Goal: Download file/media

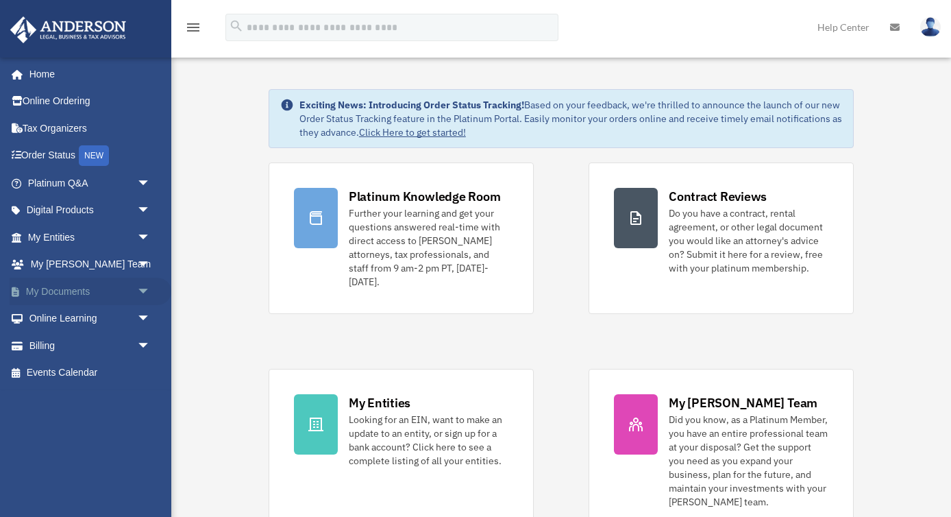
click at [145, 289] on span "arrow_drop_down" at bounding box center [150, 292] width 27 height 28
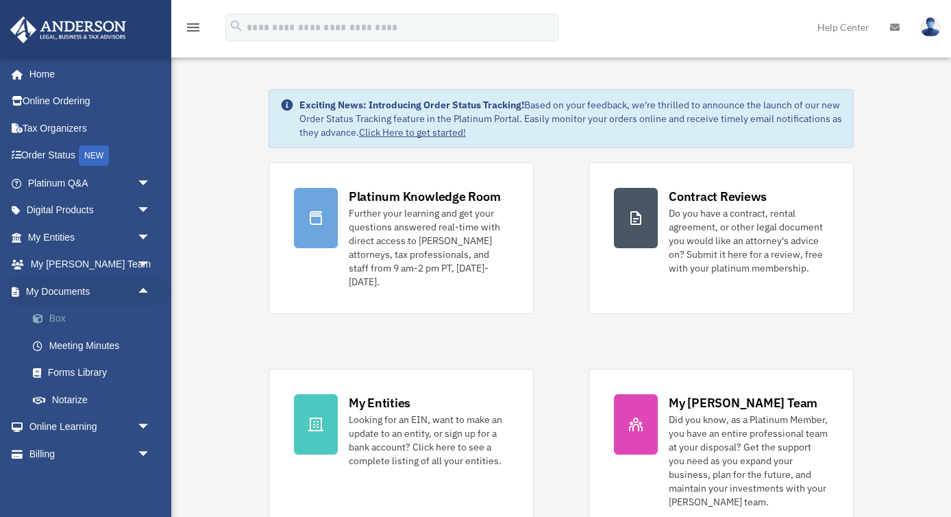
click at [73, 321] on link "Box" at bounding box center [95, 318] width 152 height 27
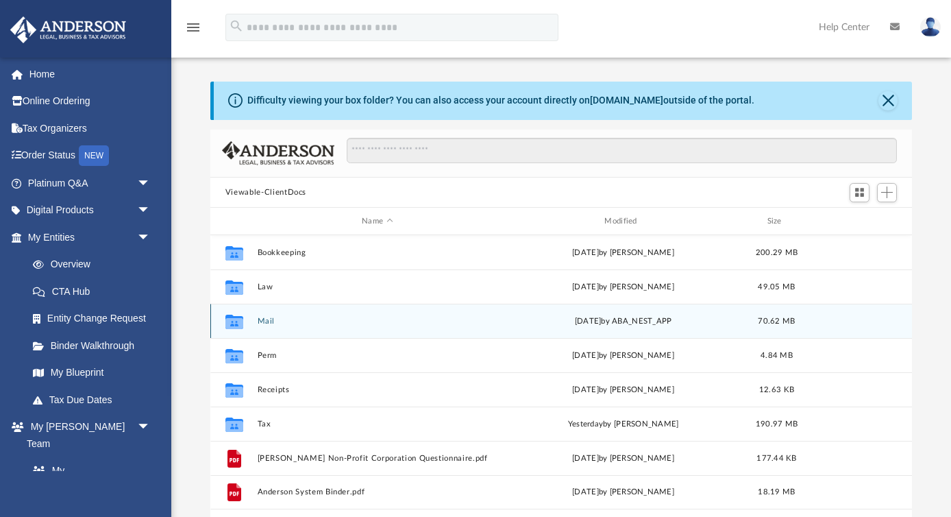
scroll to position [311, 702]
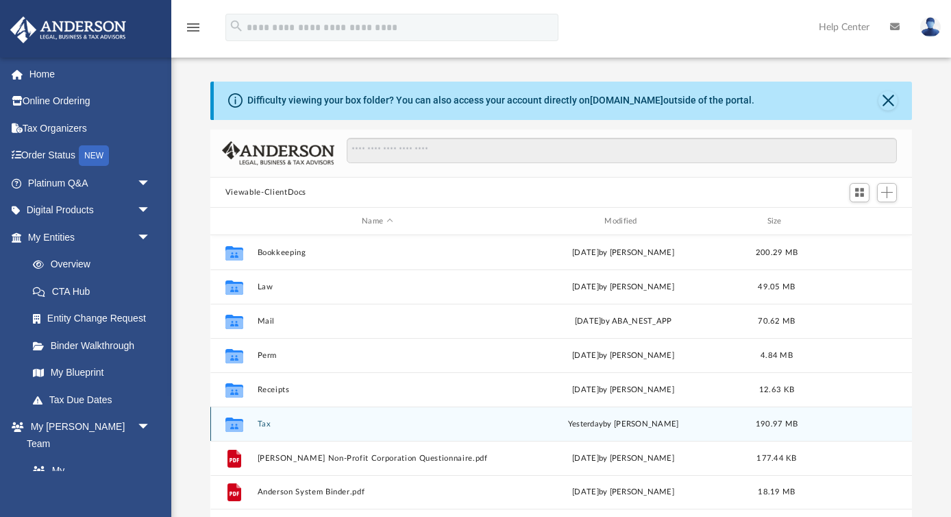
click at [267, 422] on button "Tax" at bounding box center [377, 423] width 240 height 9
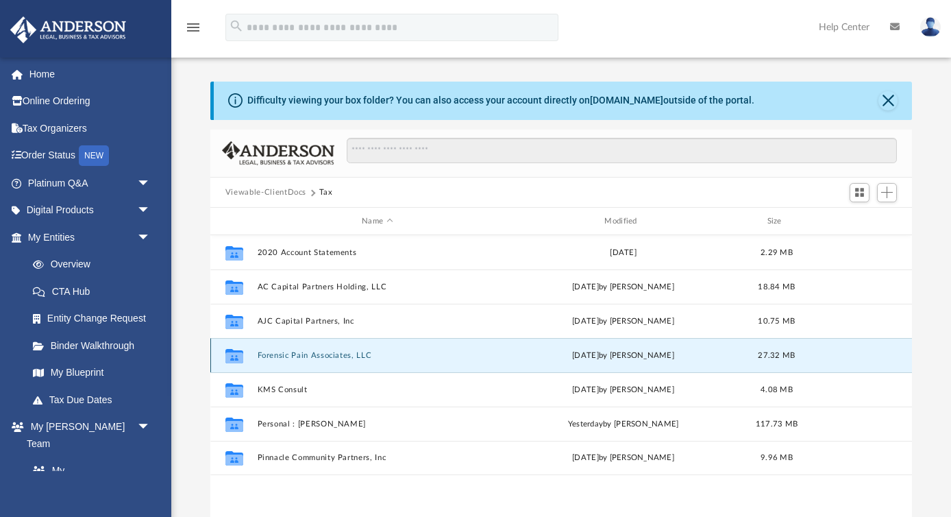
click at [328, 356] on button "Forensic Pain Associates, LLC" at bounding box center [377, 355] width 240 height 9
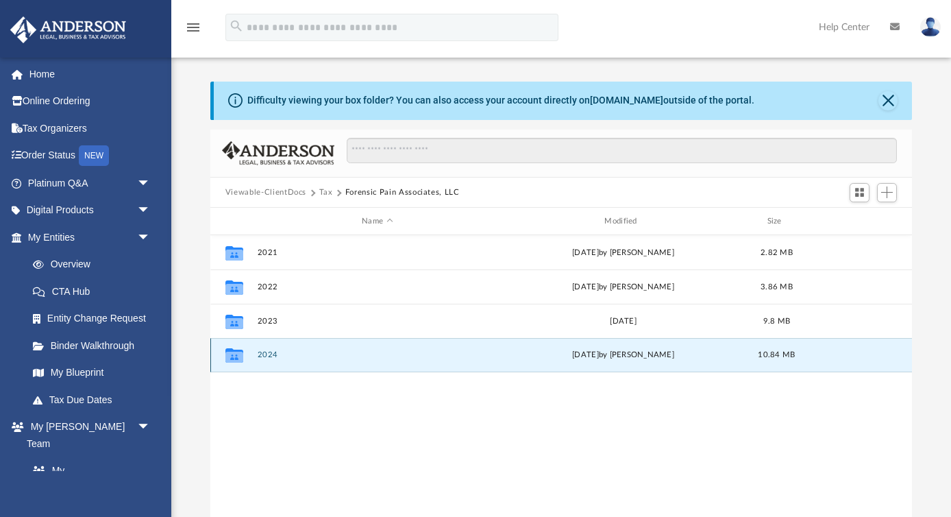
click at [272, 358] on button "2024" at bounding box center [377, 354] width 240 height 9
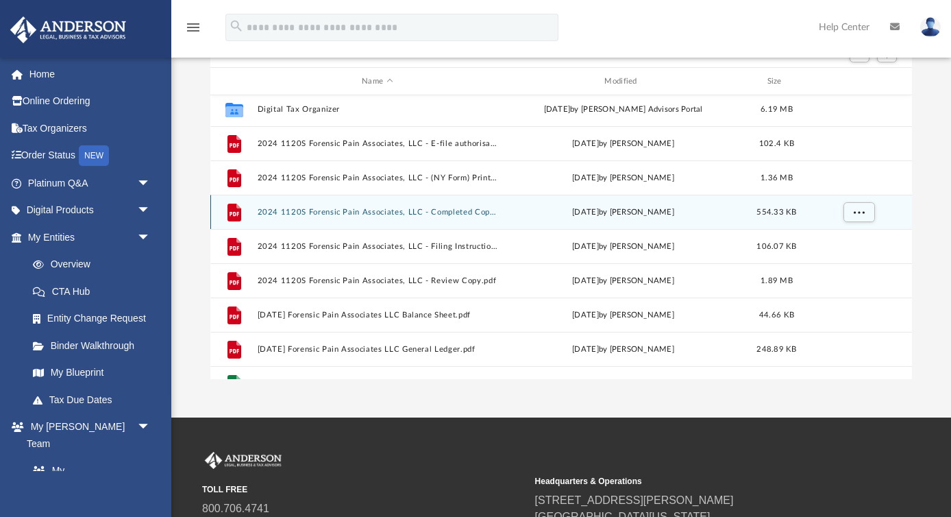
scroll to position [93, 0]
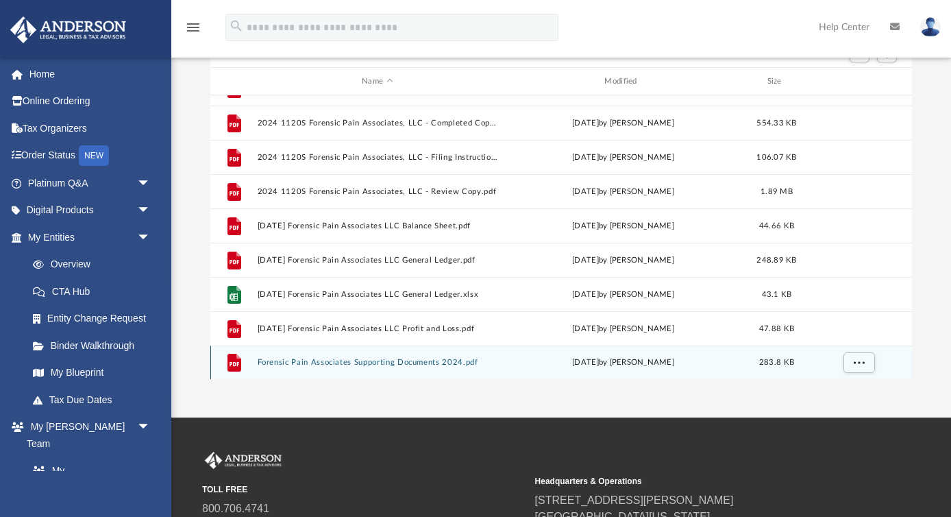
click at [363, 364] on button "Forensic Pain Associates Supporting Documents 2024.pdf" at bounding box center [377, 362] width 240 height 9
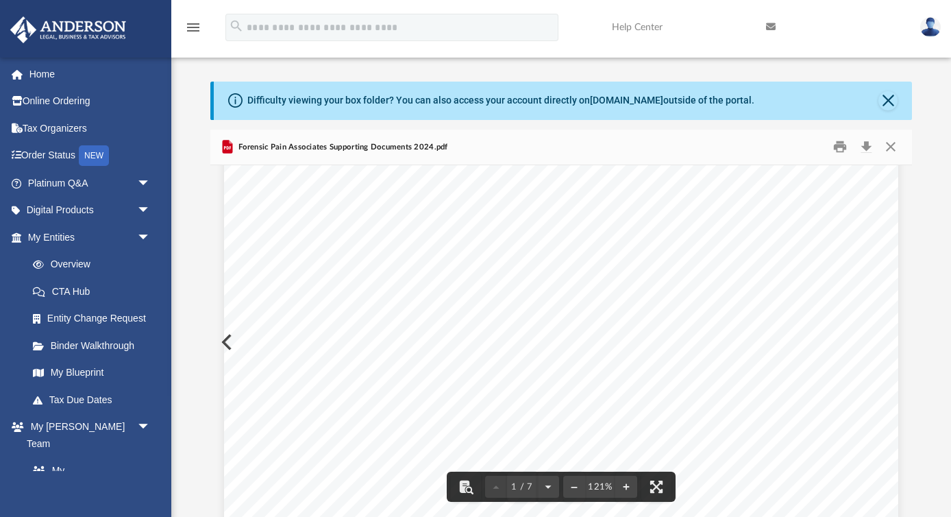
scroll to position [0, 0]
click at [896, 147] on button "Close" at bounding box center [891, 146] width 25 height 21
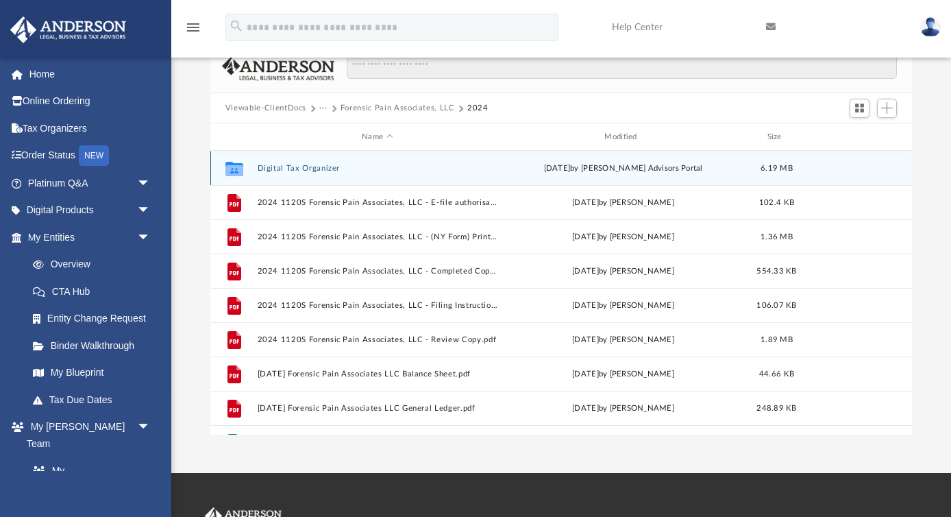
click at [308, 172] on div "Collaborated Folder Digital Tax Organizer Mon Jun 2 2025 by Anderson Advisors P…" at bounding box center [561, 168] width 702 height 34
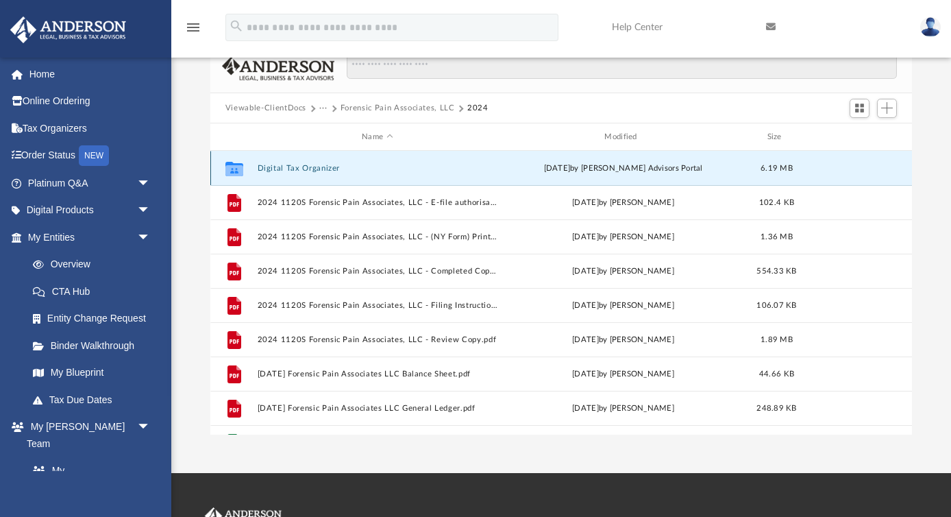
click at [304, 167] on button "Digital Tax Organizer" at bounding box center [377, 168] width 240 height 9
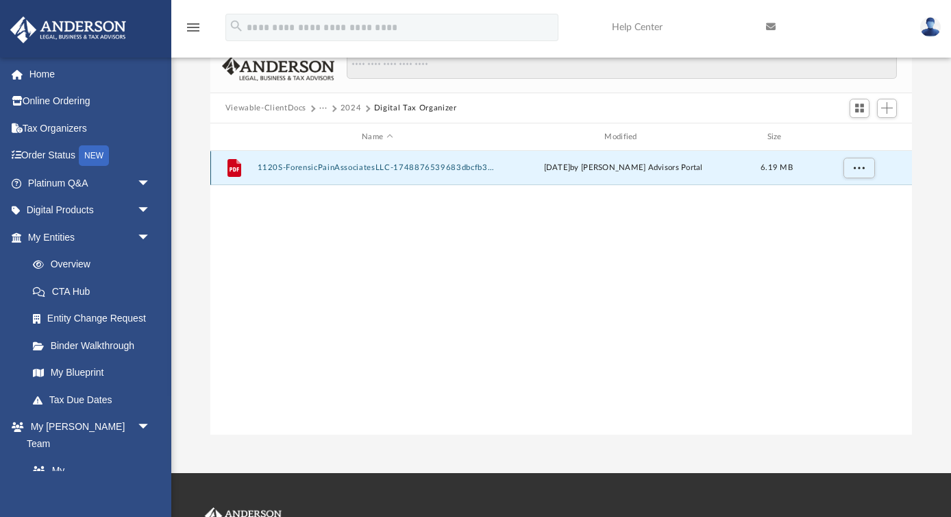
click at [356, 169] on button "1120S-ForensicPainAssociatesLLC-1748876539683dbcfb32cd4.pdf" at bounding box center [377, 167] width 240 height 9
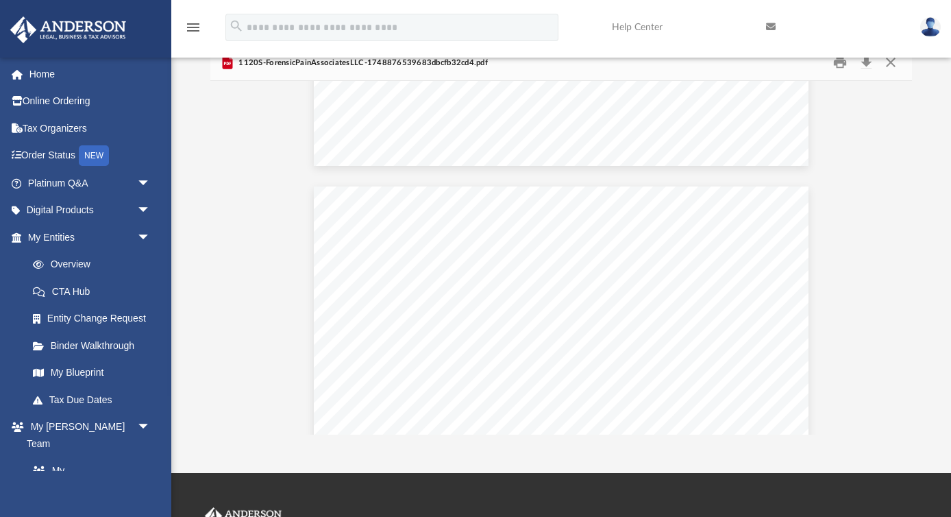
scroll to position [174, 0]
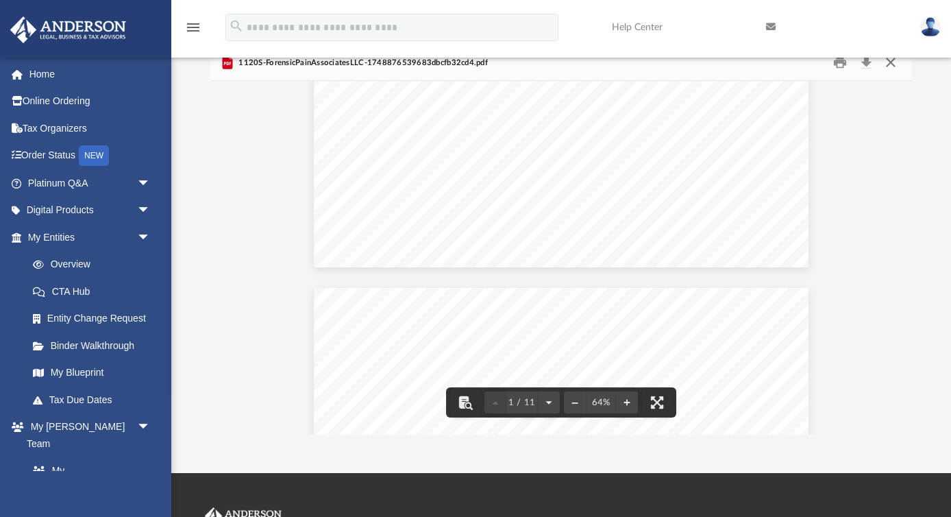
click at [894, 66] on button "Close" at bounding box center [891, 62] width 25 height 21
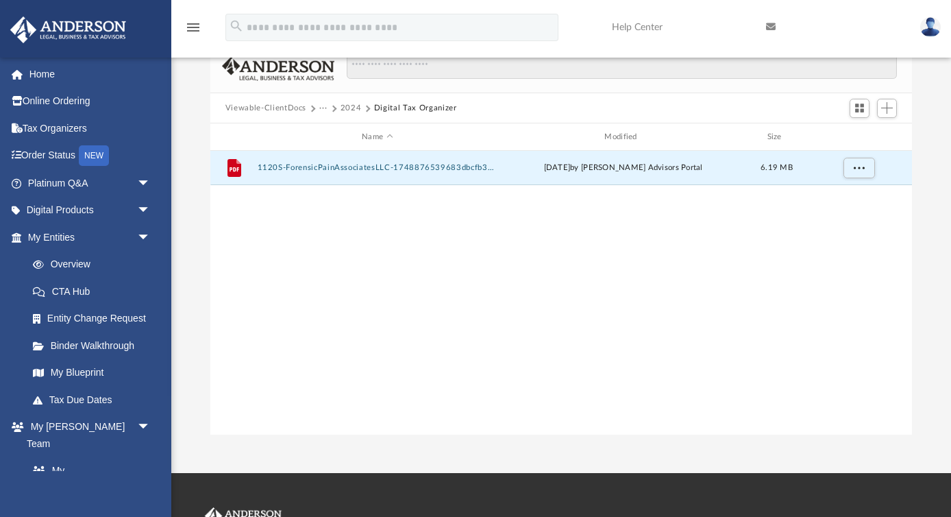
click at [344, 111] on button "2024" at bounding box center [351, 108] width 21 height 12
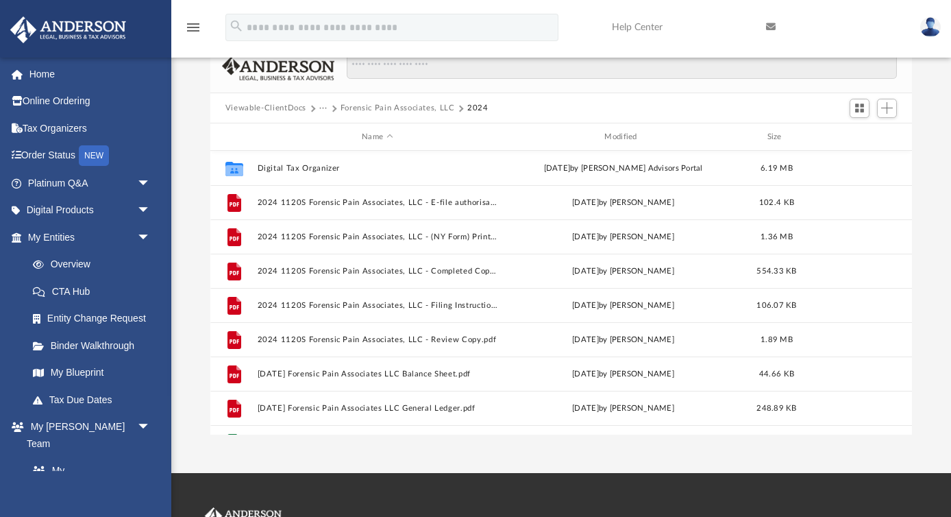
click at [328, 110] on span "···" at bounding box center [329, 108] width 21 height 12
click at [326, 110] on button "···" at bounding box center [323, 108] width 9 height 12
click at [334, 132] on li "Tax" at bounding box center [332, 132] width 13 height 14
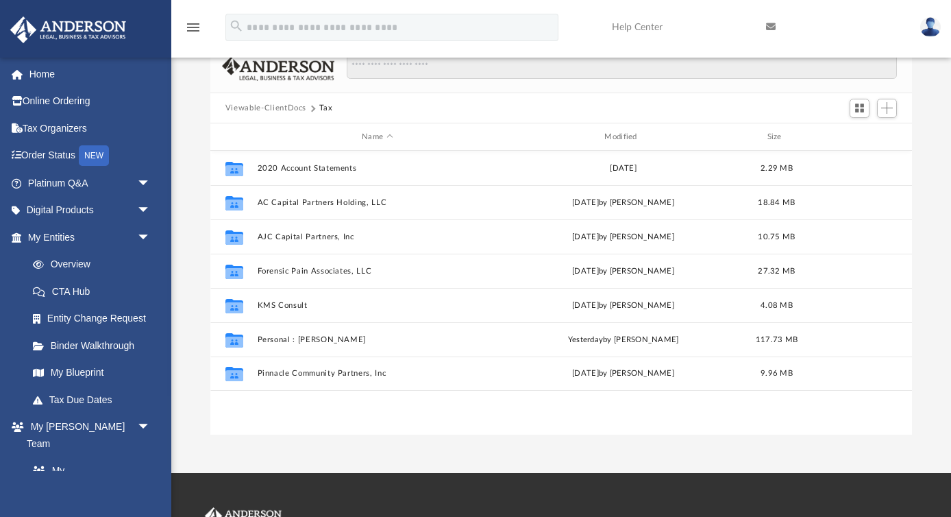
click at [360, 108] on div "Viewable-ClientDocs Tax" at bounding box center [561, 108] width 702 height 30
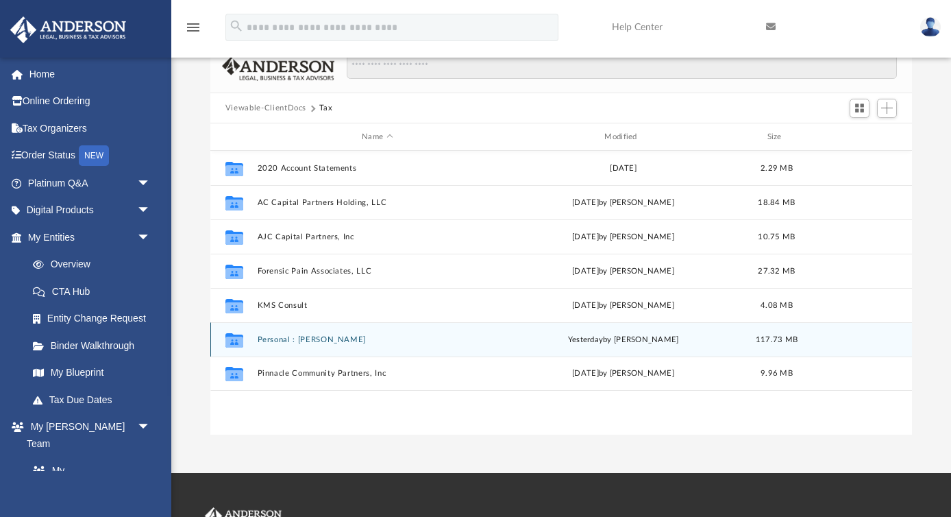
click at [296, 343] on button "Personal : Carinci, Adam" at bounding box center [377, 339] width 240 height 9
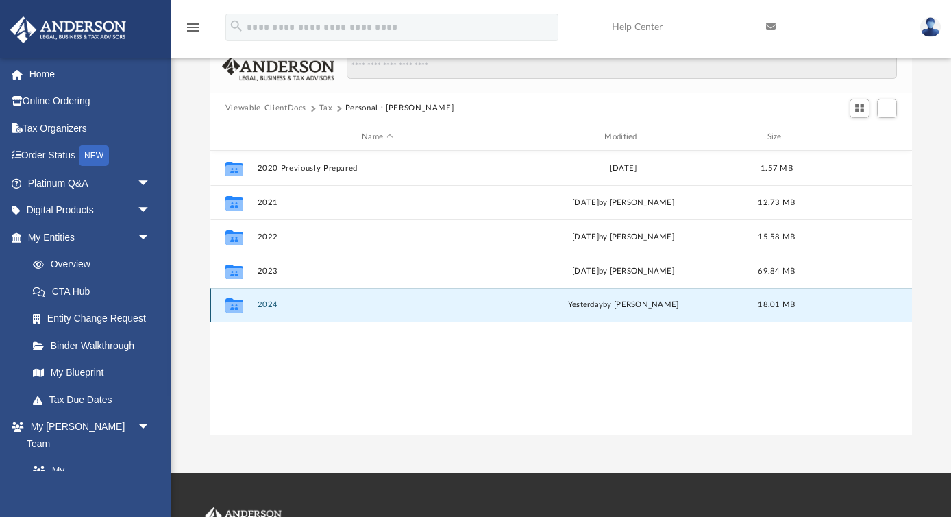
click at [273, 300] on button "2024" at bounding box center [377, 304] width 240 height 9
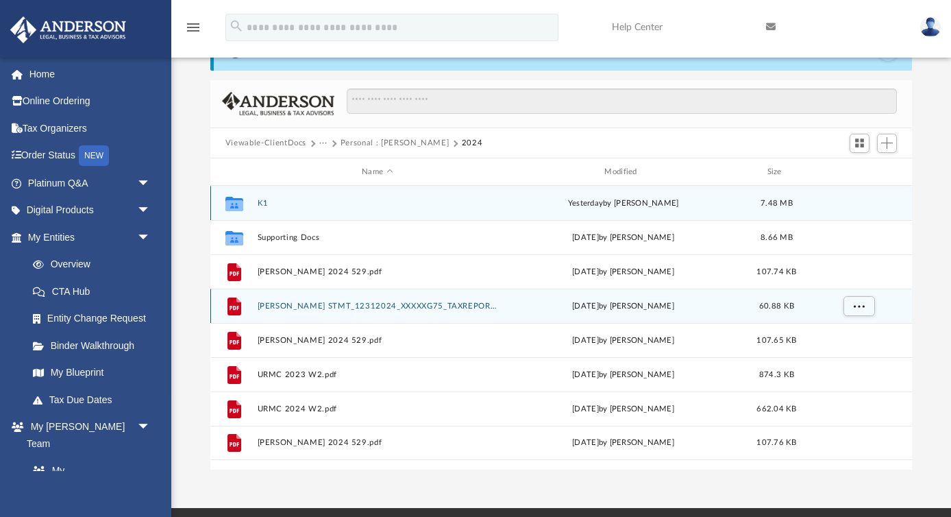
scroll to position [22, 0]
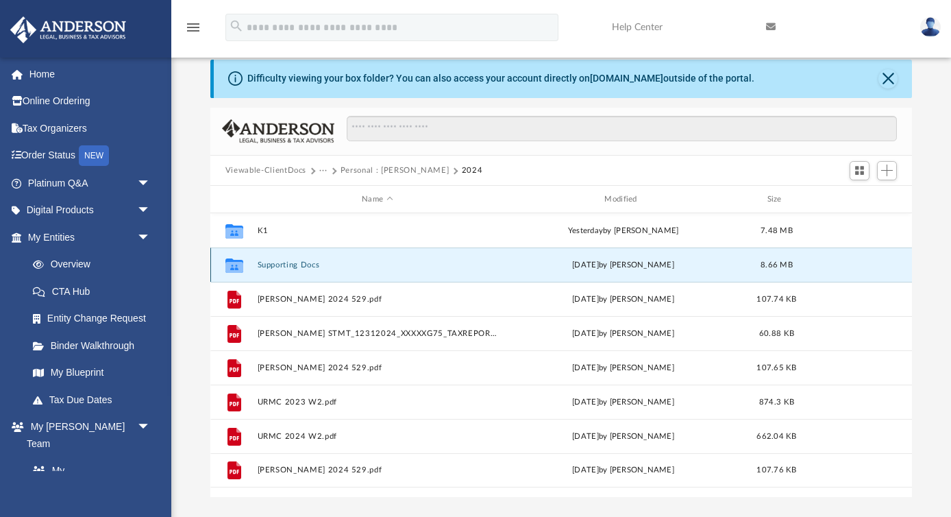
click at [301, 262] on button "Supporting Docs" at bounding box center [377, 264] width 240 height 9
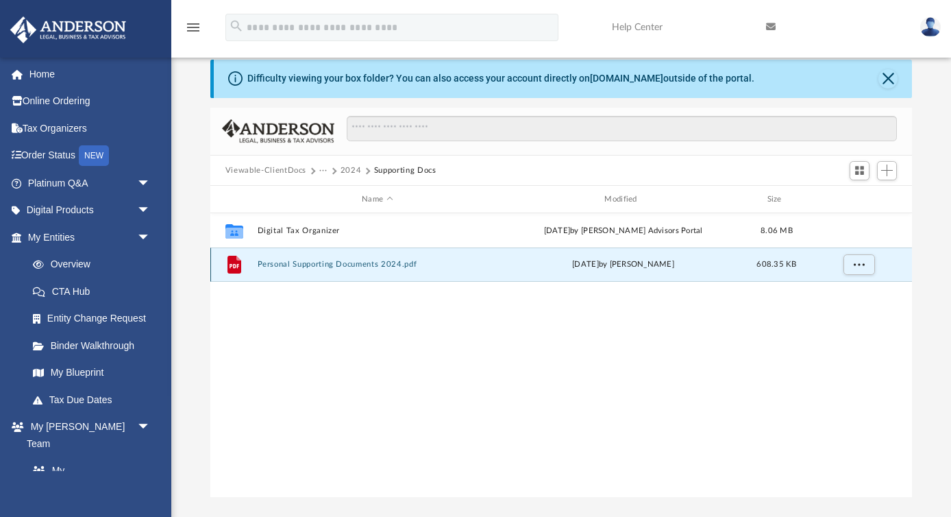
click at [345, 260] on button "Personal Supporting Documents 2024.pdf" at bounding box center [377, 264] width 240 height 9
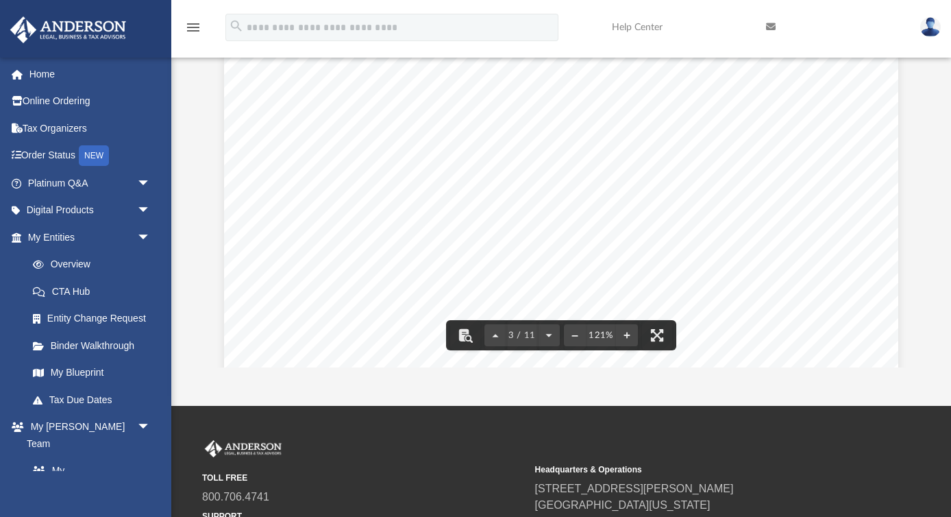
scroll to position [2029, 0]
